Goal: Find specific page/section: Find specific page/section

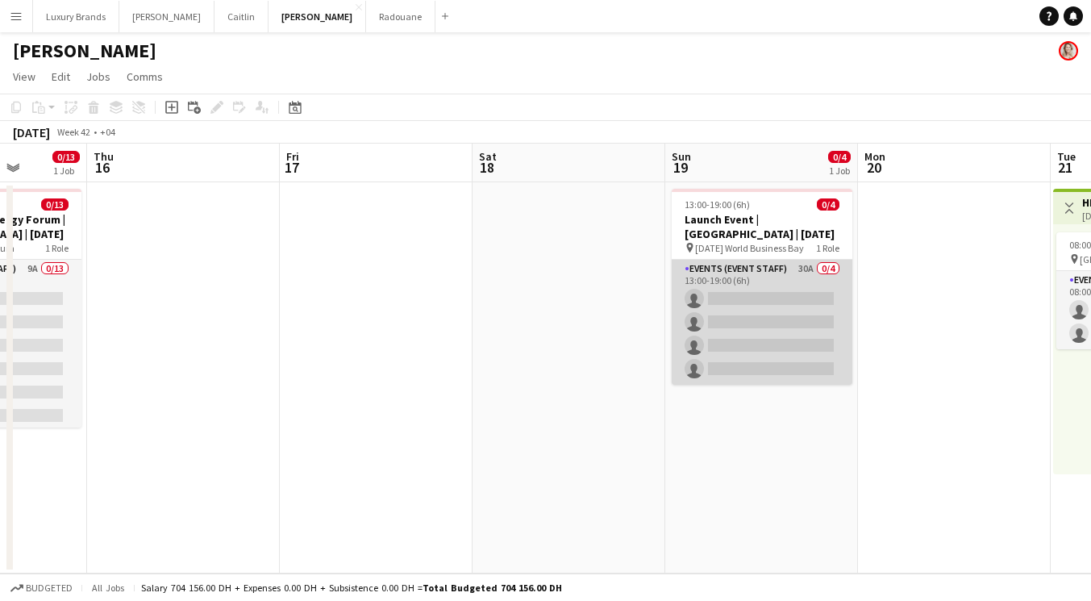
click at [805, 283] on app-card-role "Events (Event Staff) 30A 0/4 13:00-19:00 (6h) single-neutral-actions single-neu…" at bounding box center [762, 322] width 181 height 125
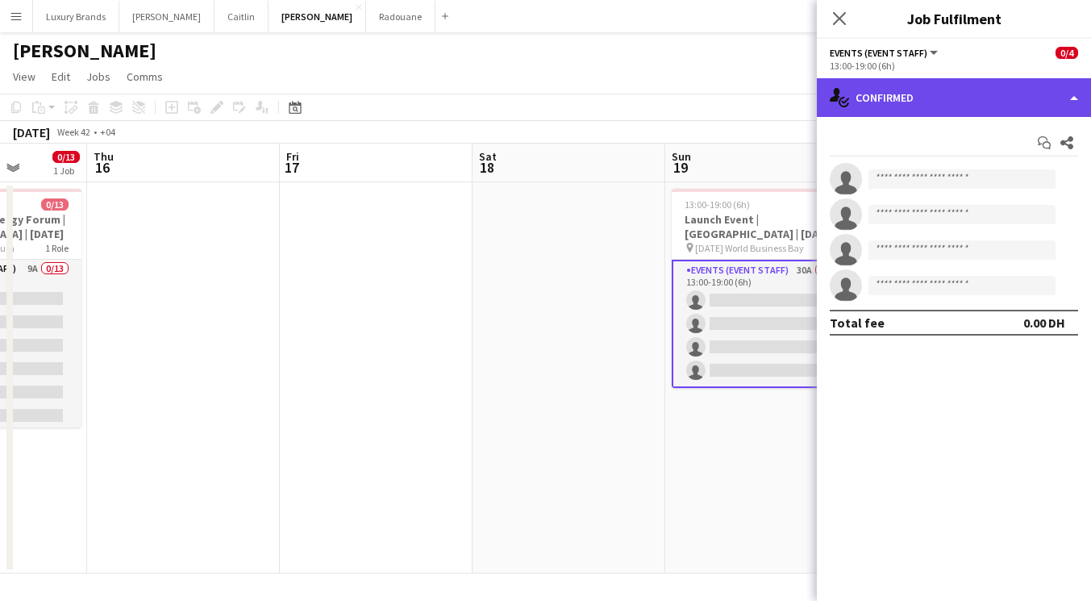
click at [914, 102] on div "single-neutral-actions-check-2 Confirmed" at bounding box center [954, 97] width 274 height 39
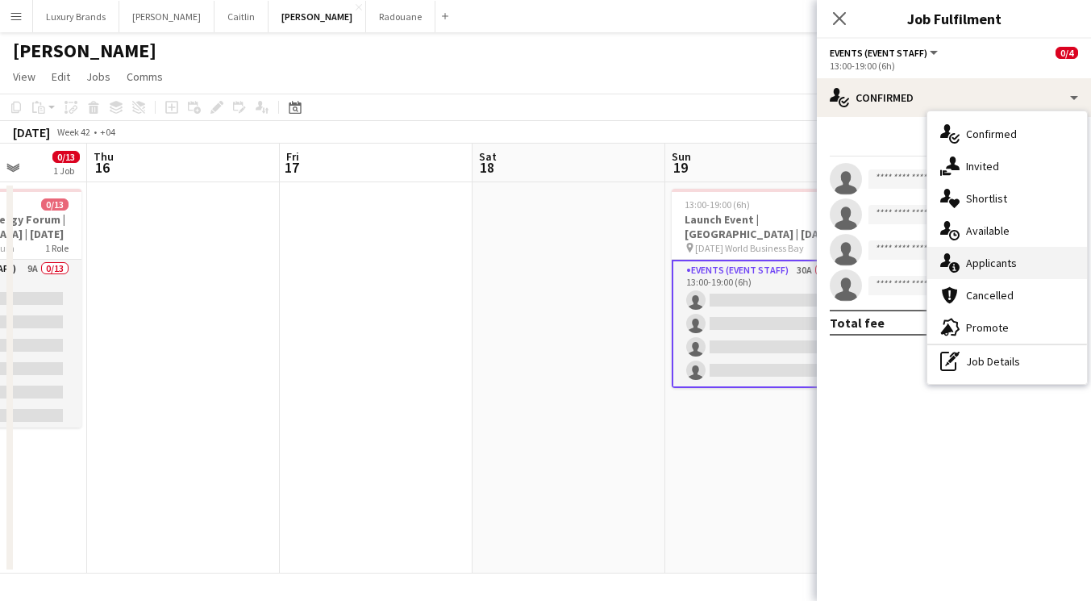
click at [991, 268] on span "Applicants" at bounding box center [991, 263] width 51 height 15
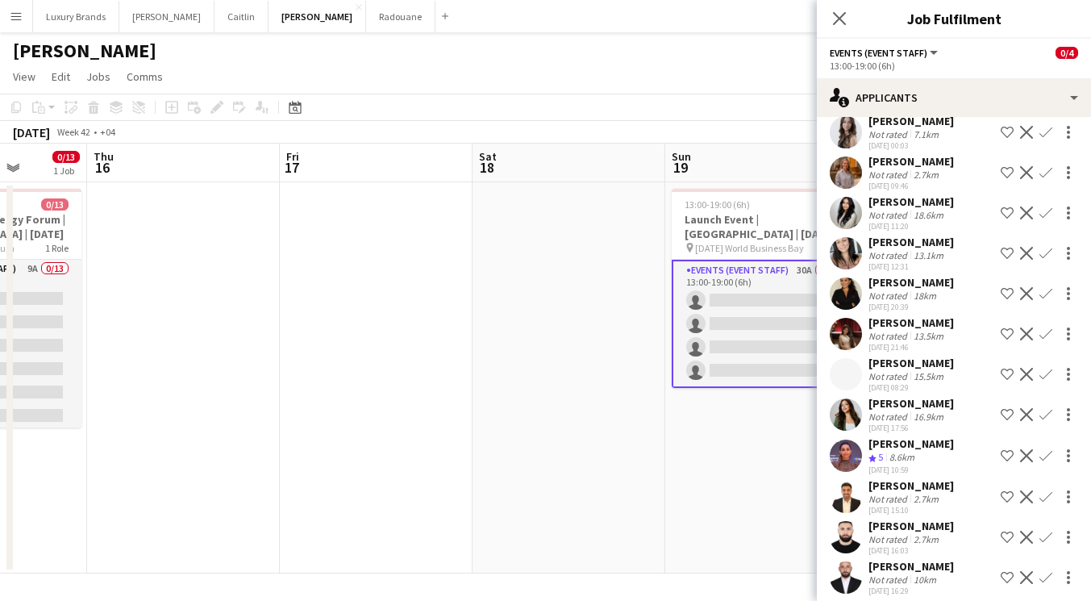
scroll to position [834, 0]
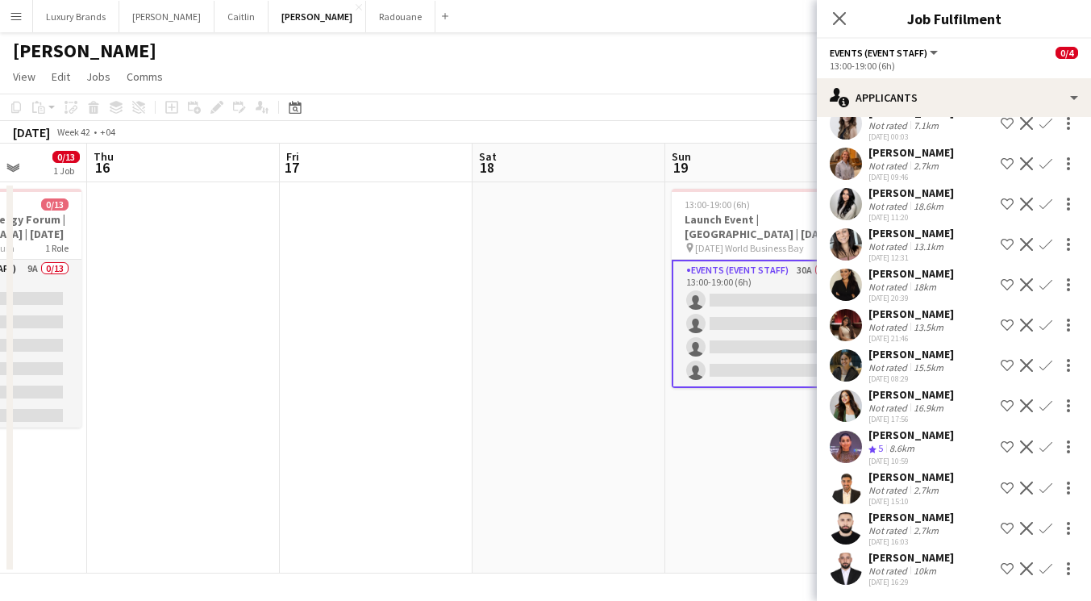
click at [13, 20] on app-icon "Menu" at bounding box center [16, 16] width 13 height 13
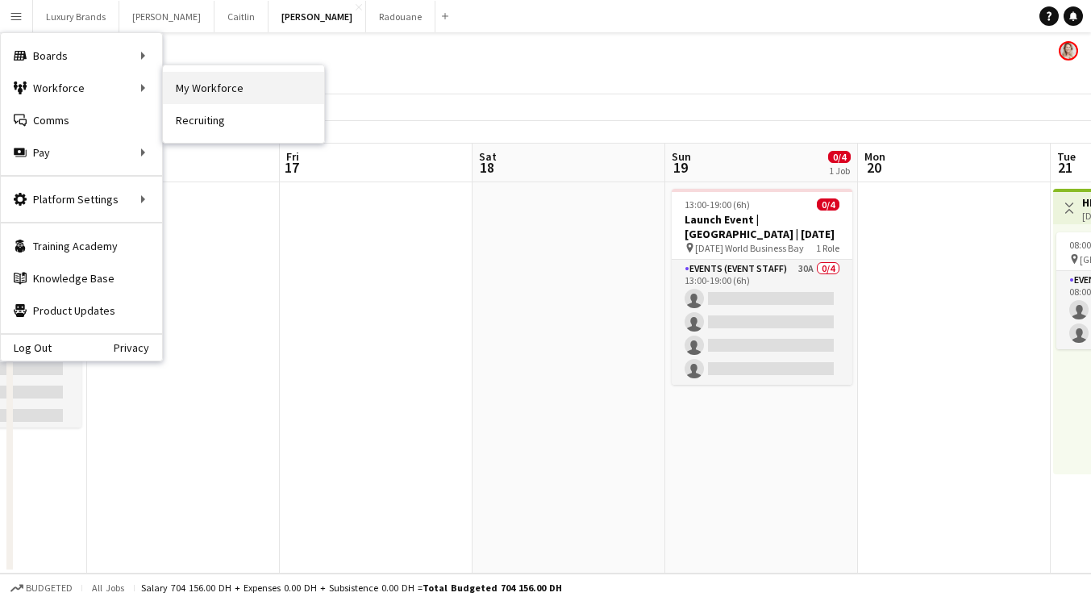
click at [189, 85] on link "My Workforce" at bounding box center [243, 88] width 161 height 32
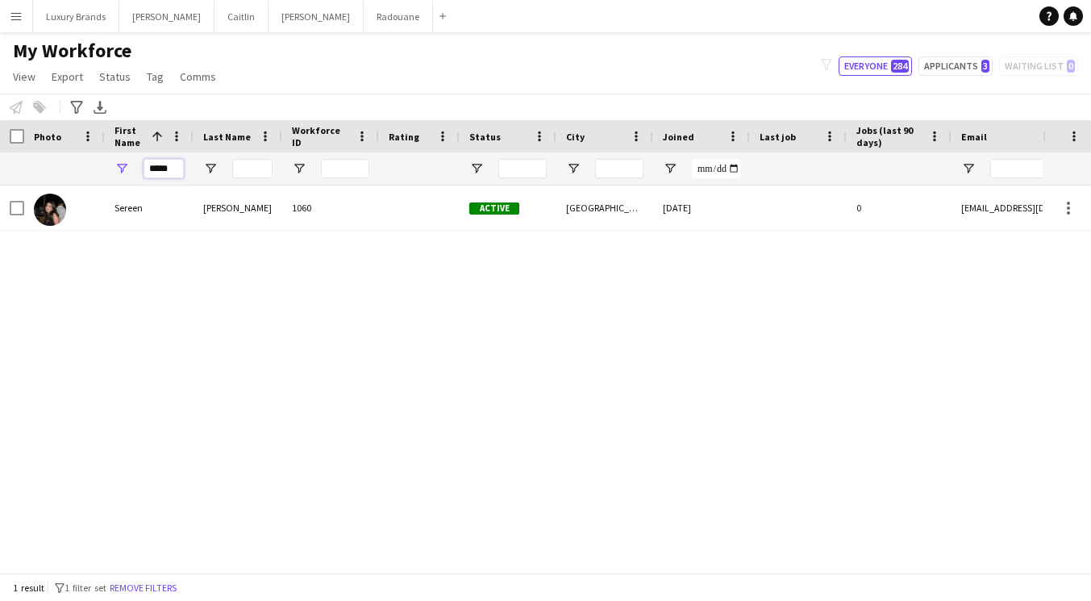
click at [157, 166] on input "*****" at bounding box center [164, 168] width 40 height 19
type input "*"
type input "*****"
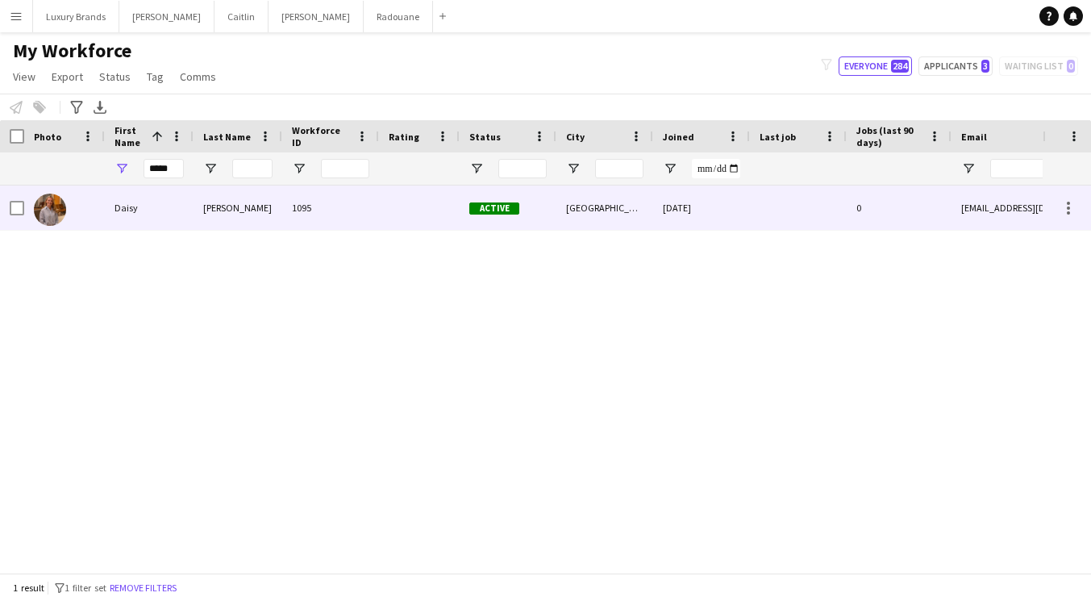
click at [244, 209] on div "[PERSON_NAME]" at bounding box center [238, 207] width 89 height 44
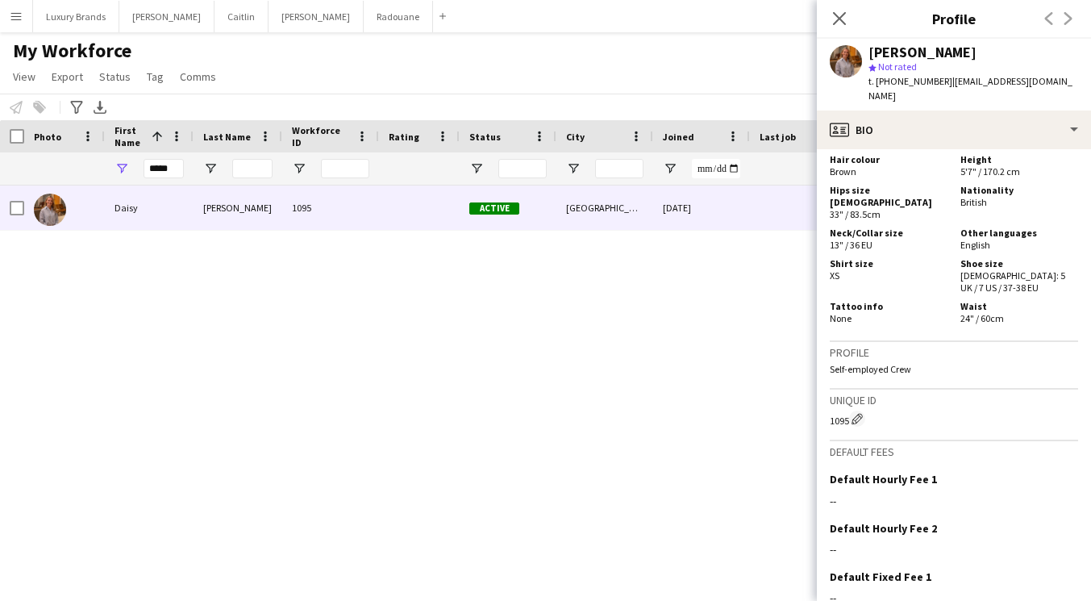
scroll to position [985, 0]
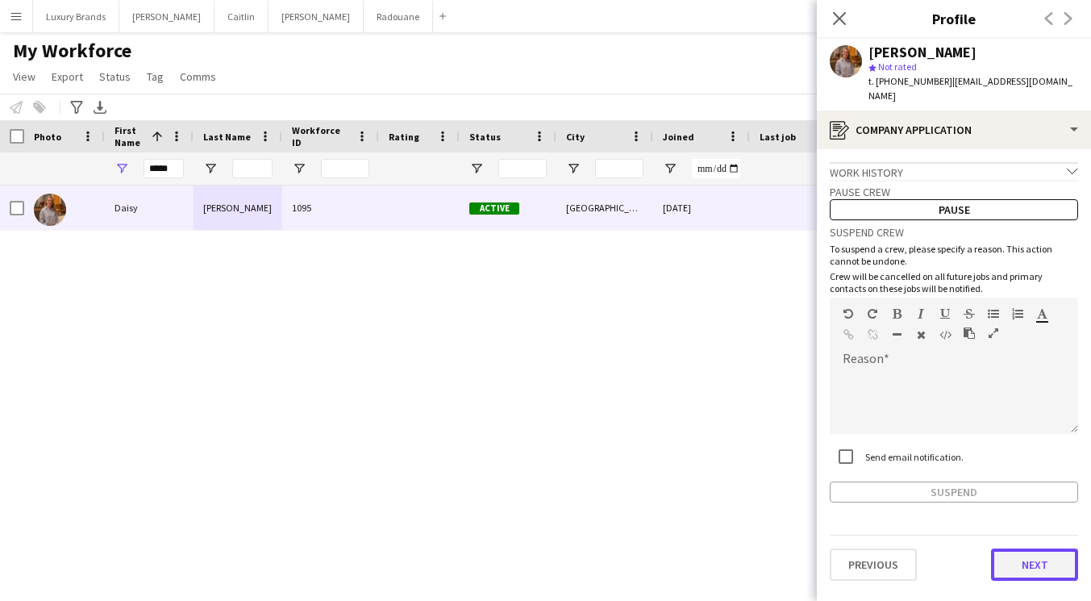
click at [1021, 560] on button "Next" at bounding box center [1034, 564] width 87 height 32
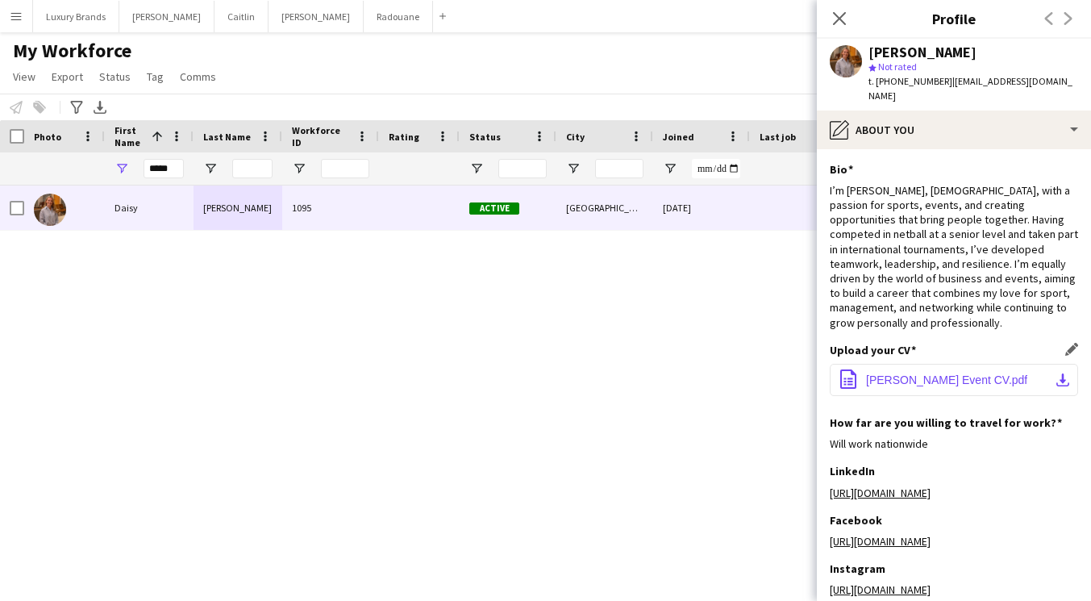
click at [949, 373] on span "[PERSON_NAME] Event CV.pdf" at bounding box center [946, 379] width 161 height 13
